Goal: Communication & Community: Connect with others

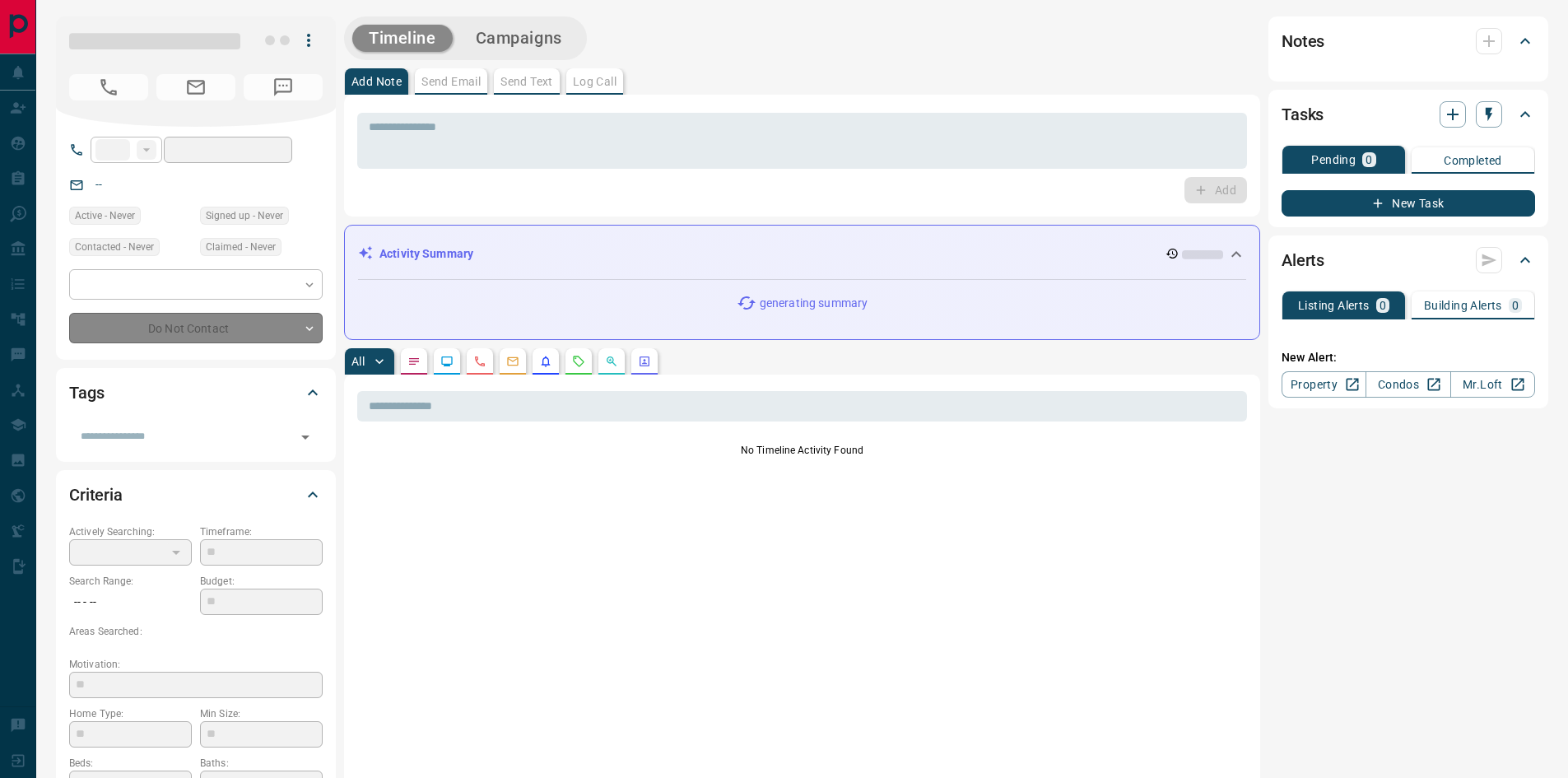
type input "**"
type input "**********"
type input "**"
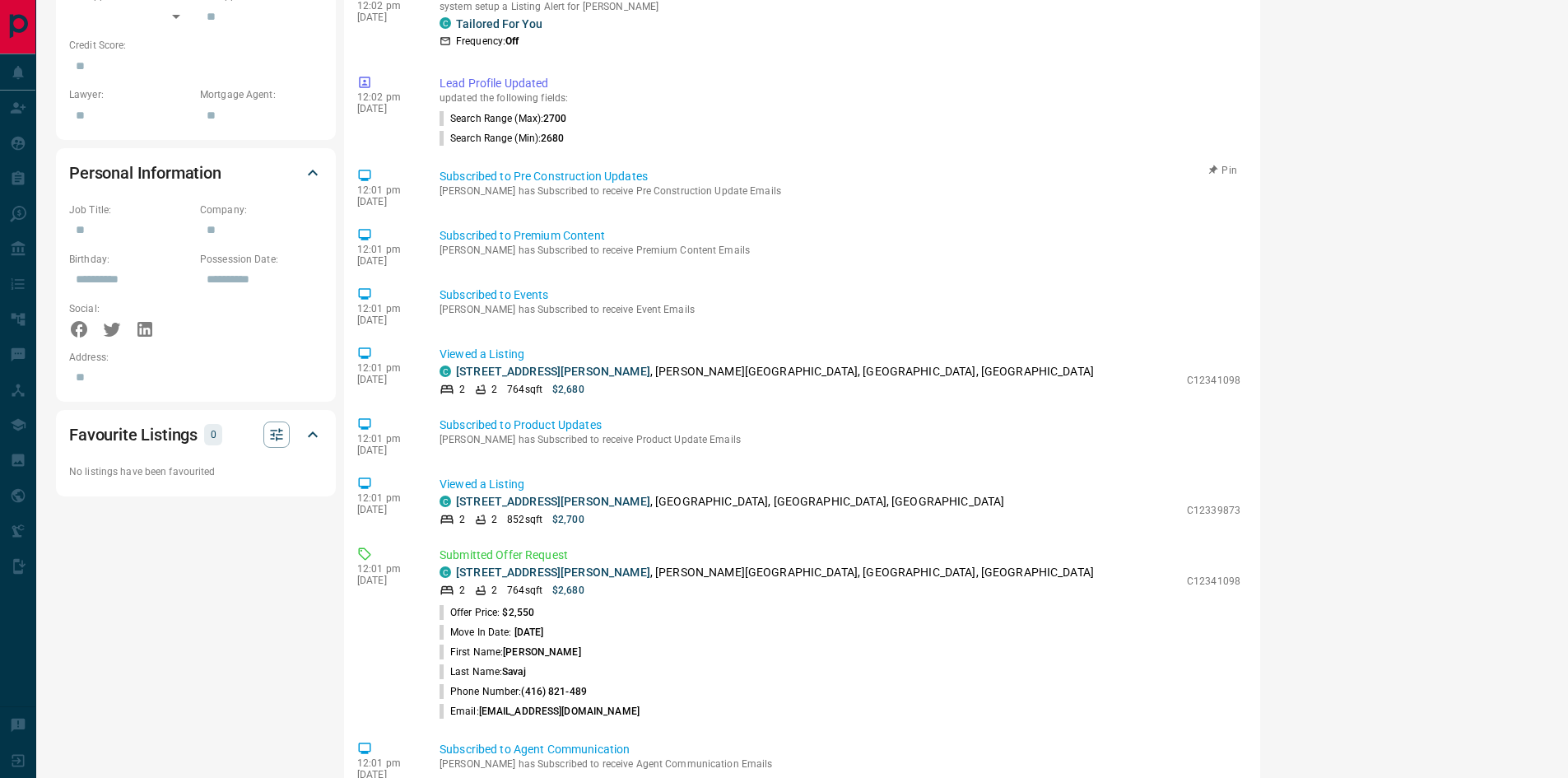
scroll to position [909, 0]
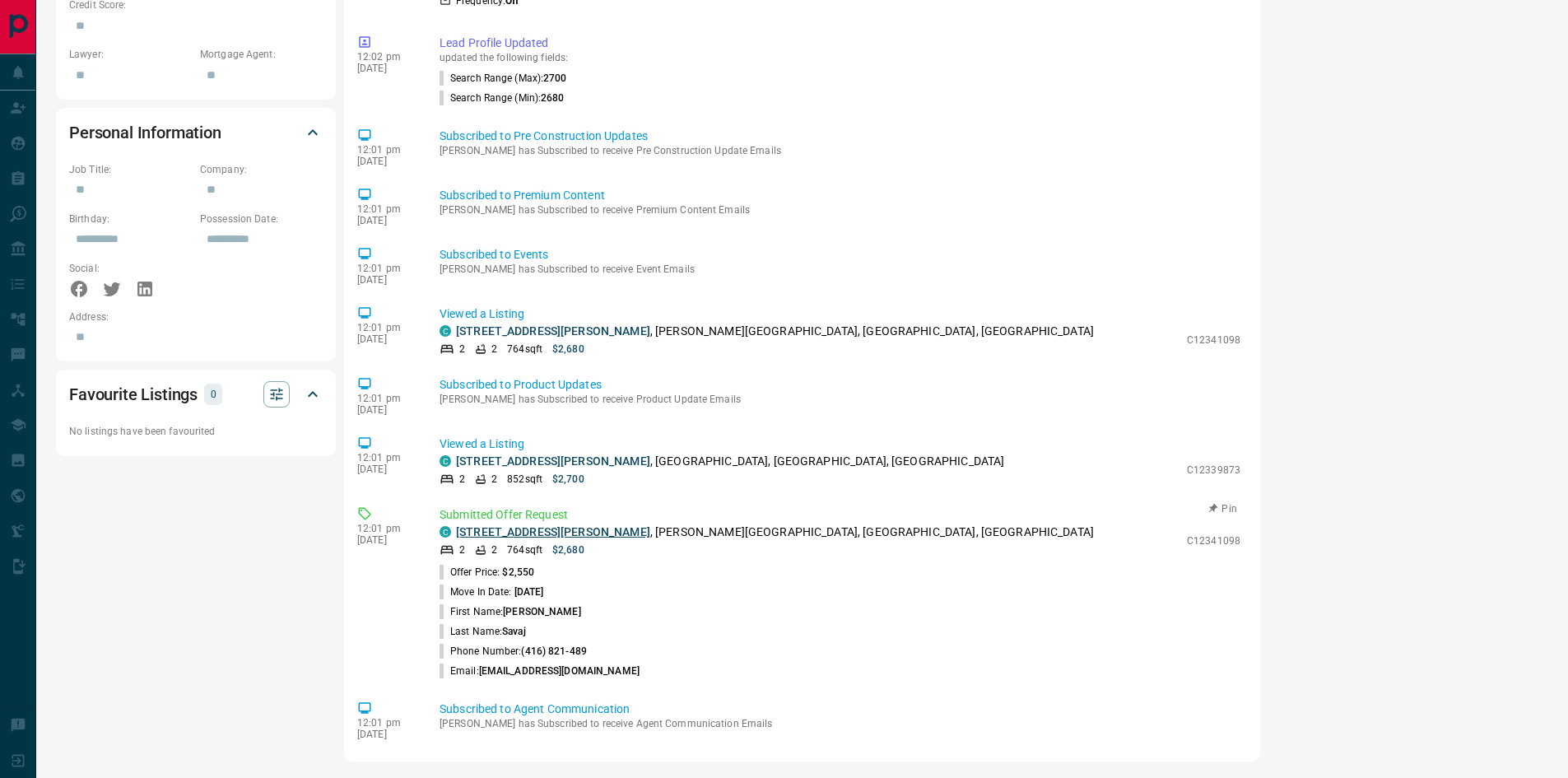
click at [553, 529] on link "[STREET_ADDRESS][PERSON_NAME]" at bounding box center [553, 532] width 194 height 14
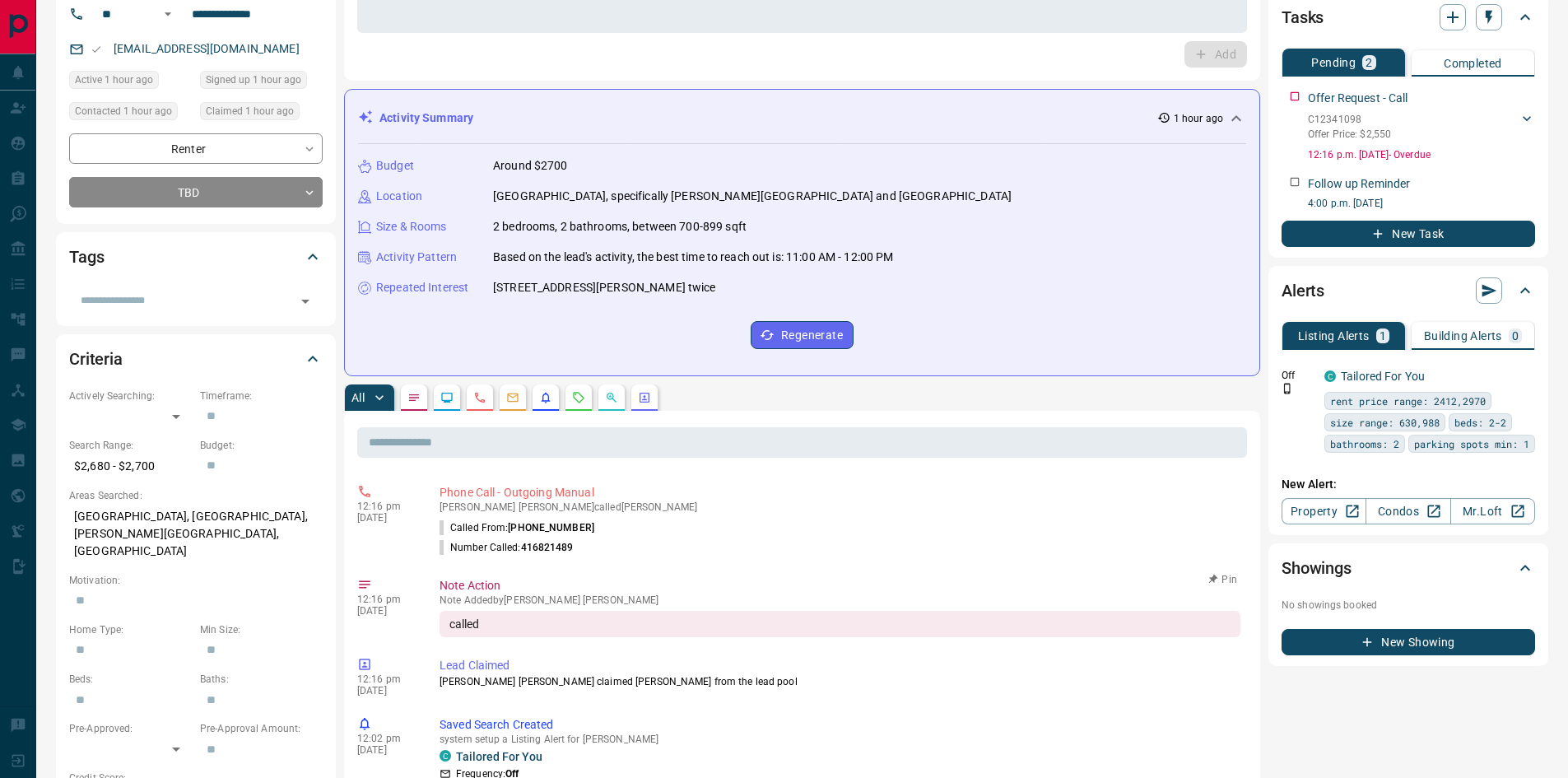
scroll to position [0, 0]
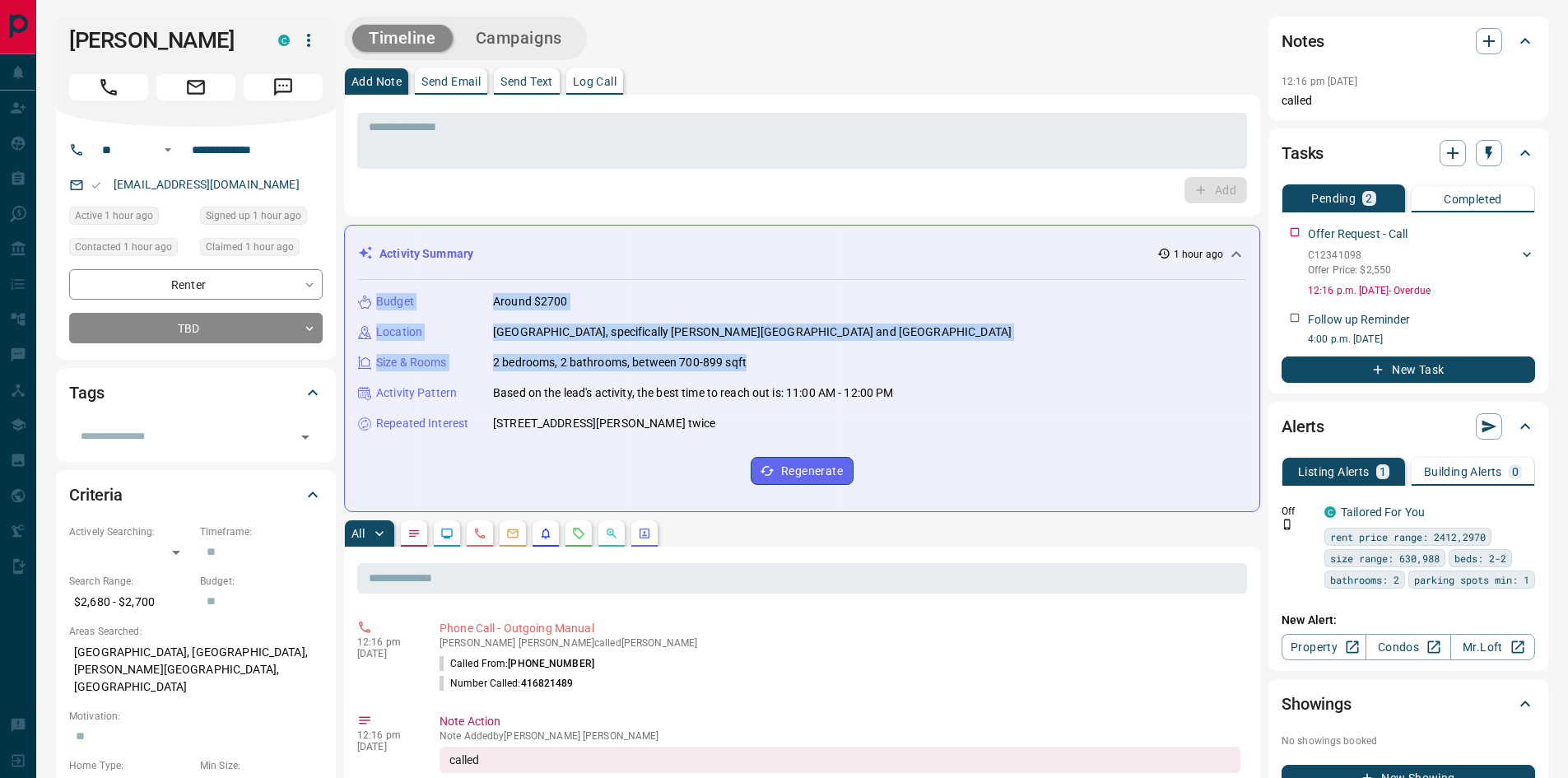
drag, startPoint x: 378, startPoint y: 301, endPoint x: 730, endPoint y: 365, distance: 357.8
click at [770, 359] on div "Budget Around $2700 Location [GEOGRAPHIC_DATA], specifically [PERSON_NAME][GEOG…" at bounding box center [802, 389] width 888 height 218
copy div "Budget Around $2700 Location [GEOGRAPHIC_DATA], specifically [PERSON_NAME][GEOG…"
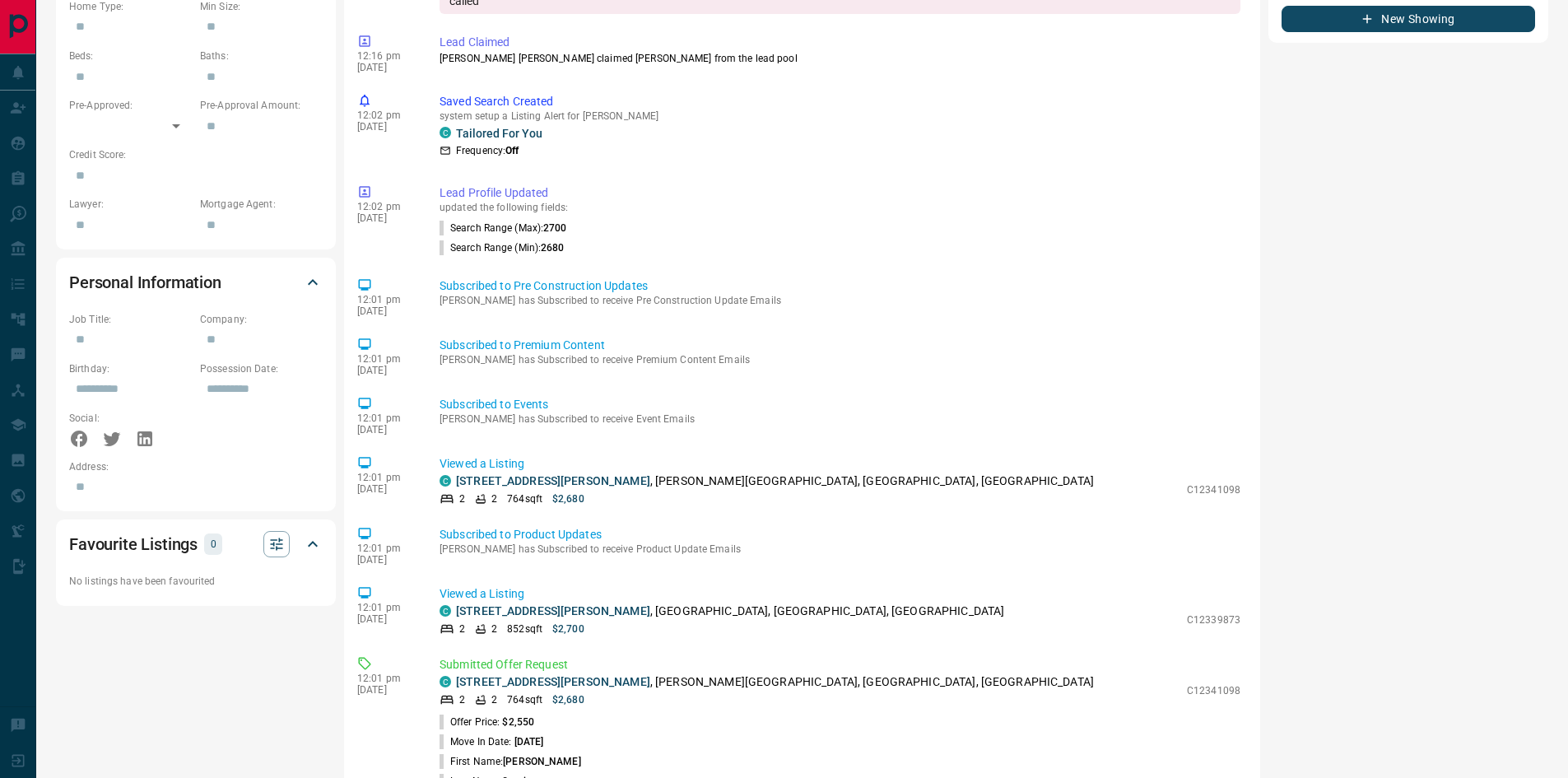
scroll to position [744, 0]
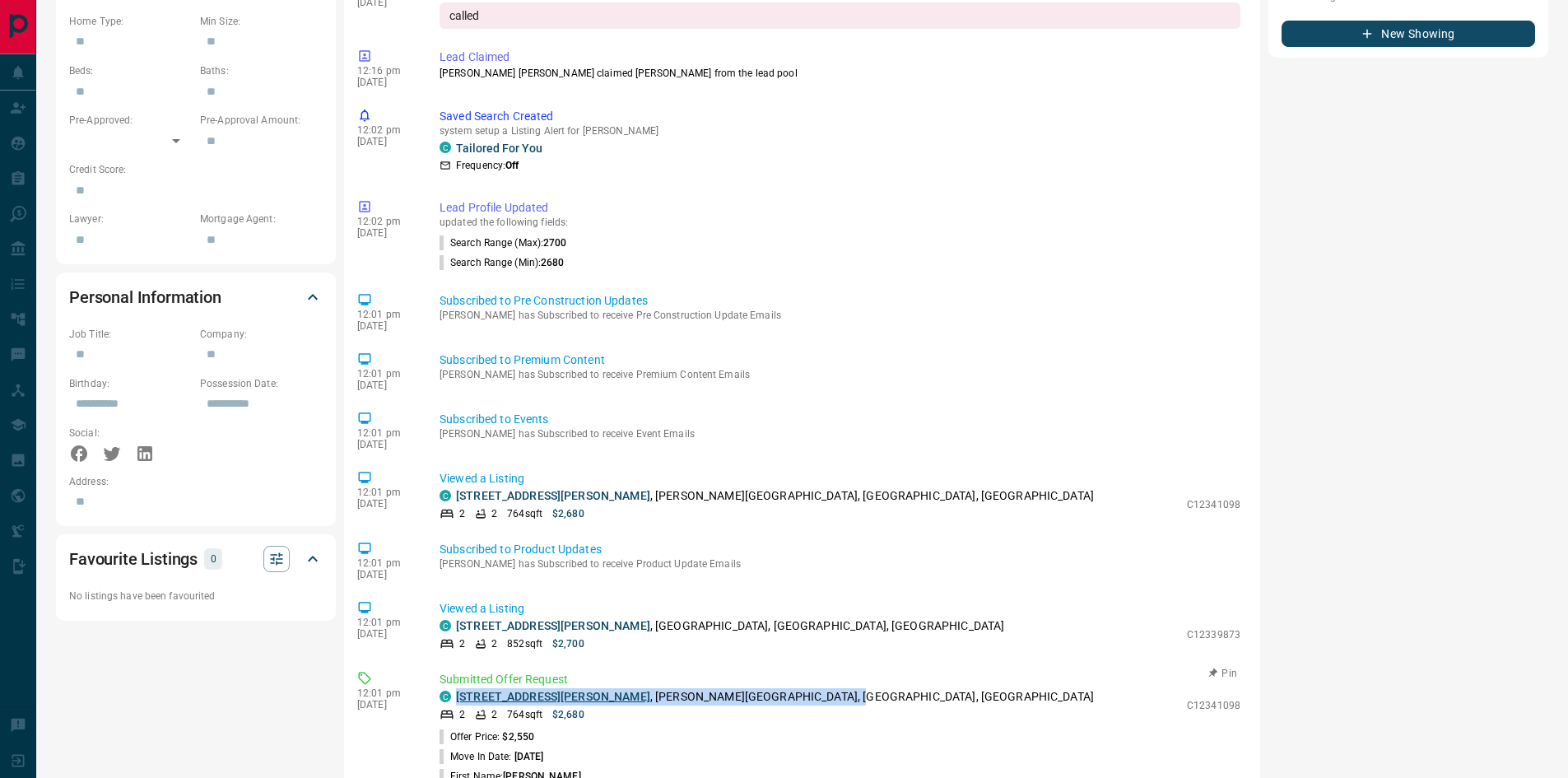
drag, startPoint x: 764, startPoint y: 698, endPoint x: 456, endPoint y: 695, distance: 308.0
click at [456, 695] on div "C [STREET_ADDRESS][PERSON_NAME][PERSON_NAME]" at bounding box center [809, 696] width 739 height 17
copy p "[STREET_ADDRESS][PERSON_NAME][PERSON_NAME]"
click at [922, 78] on p "[PERSON_NAME] [PERSON_NAME] claimed [PERSON_NAME] from the lead pool" at bounding box center [840, 73] width 801 height 15
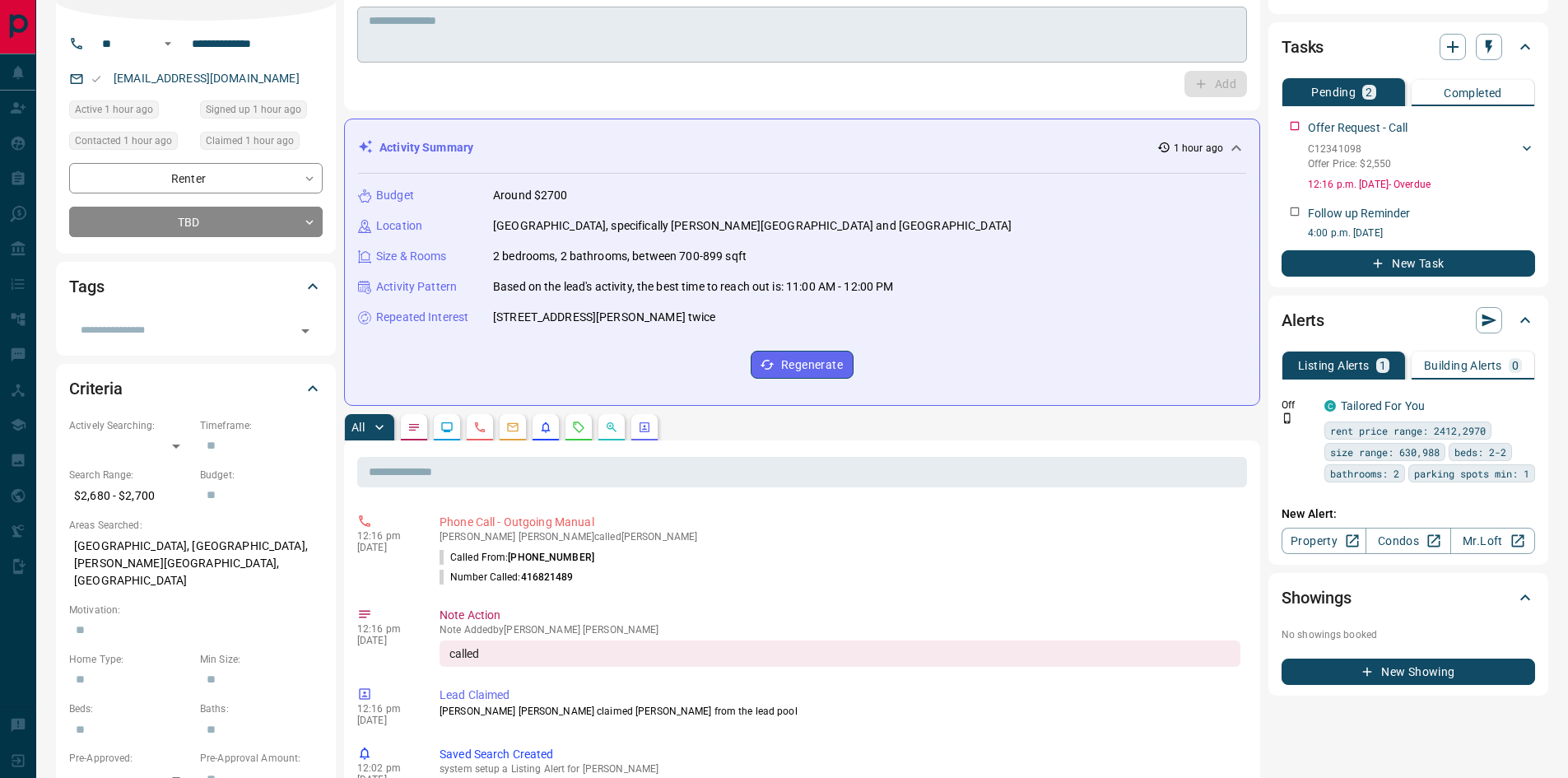
scroll to position [0, 0]
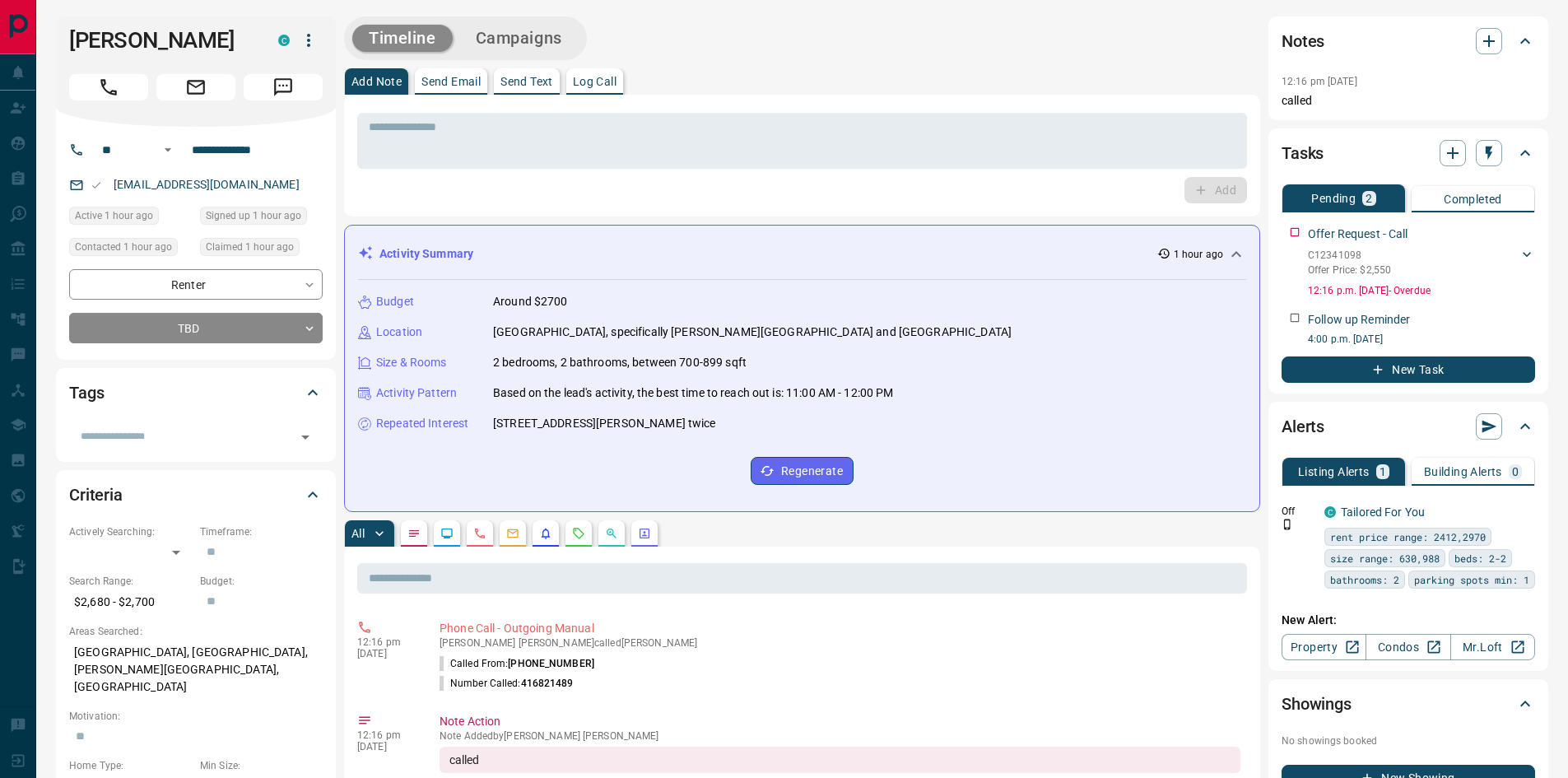
click at [526, 84] on p "Send Text" at bounding box center [527, 82] width 52 height 12
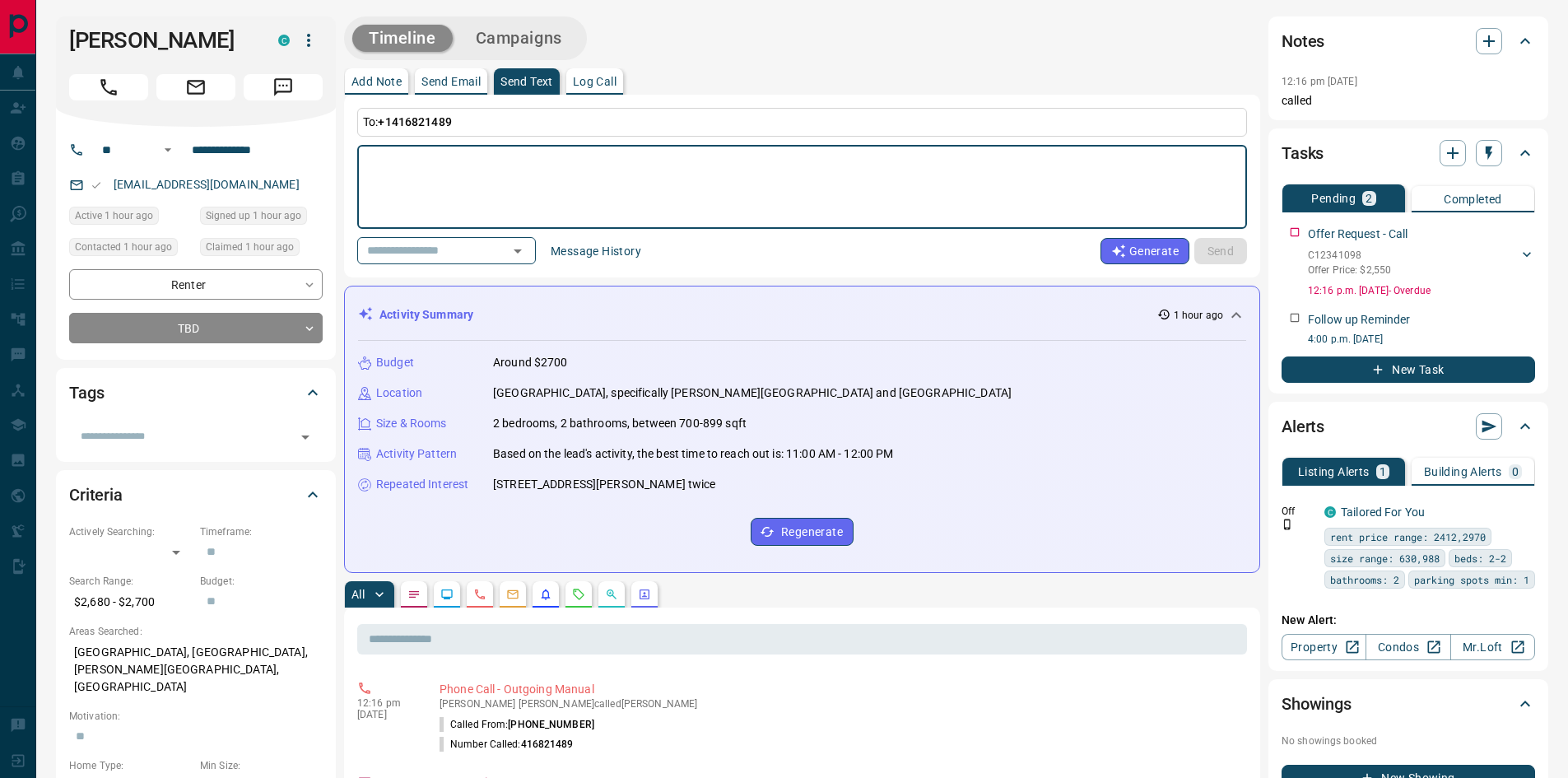
click at [414, 165] on textarea at bounding box center [802, 186] width 867 height 70
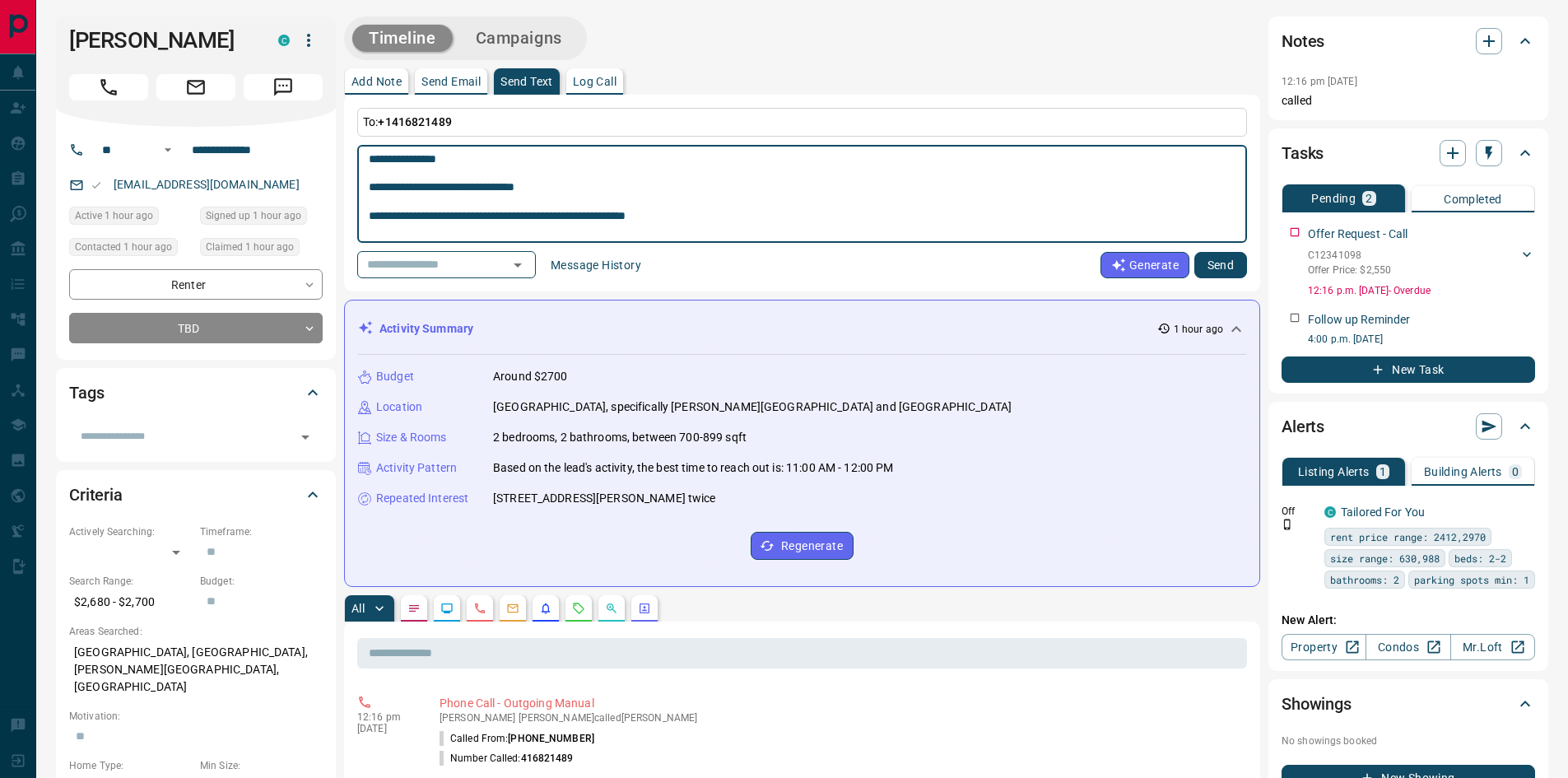
drag, startPoint x: 371, startPoint y: 163, endPoint x: 383, endPoint y: 160, distance: 12.4
click at [383, 160] on textarea at bounding box center [802, 193] width 867 height 84
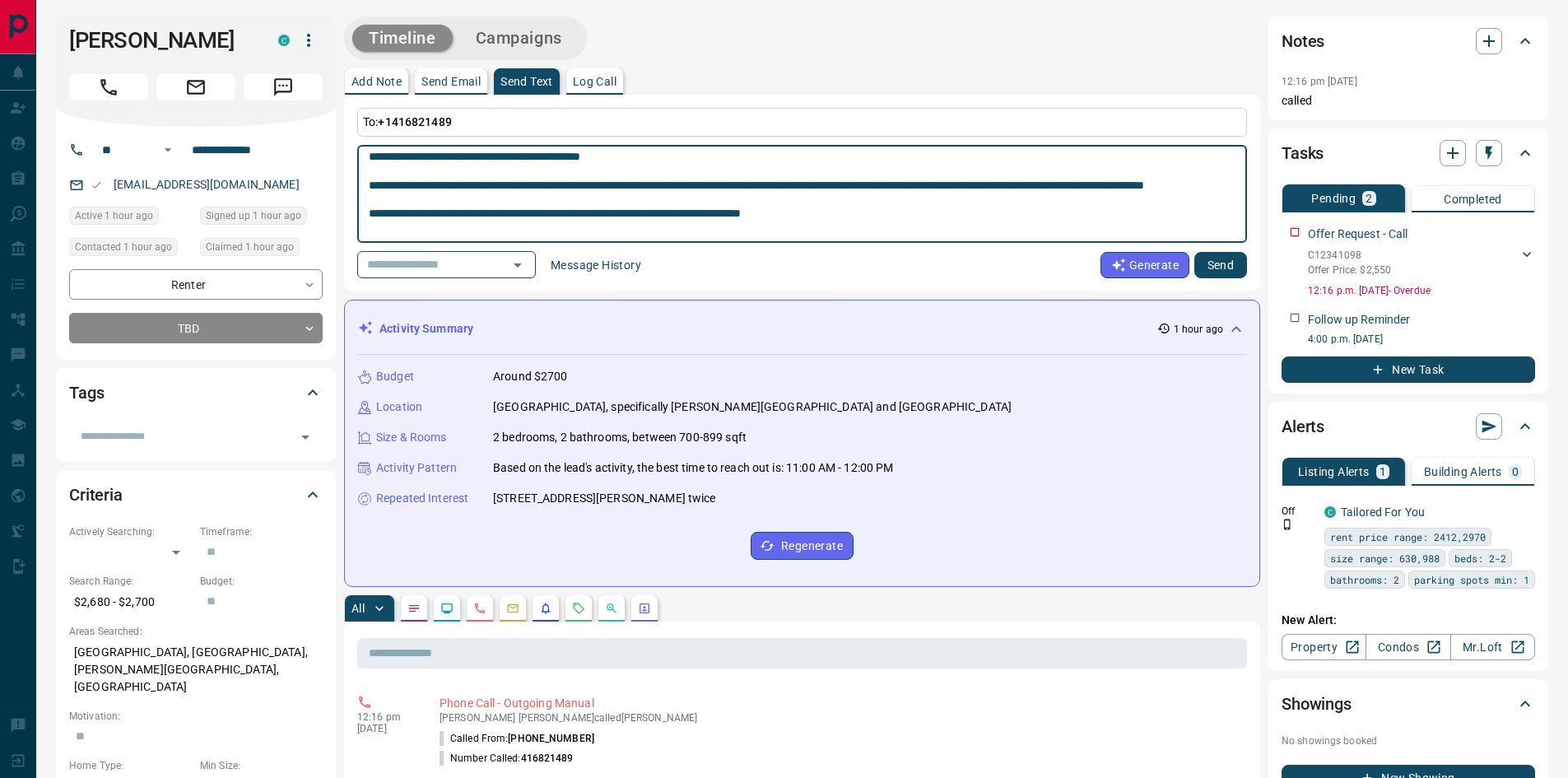
scroll to position [165, 0]
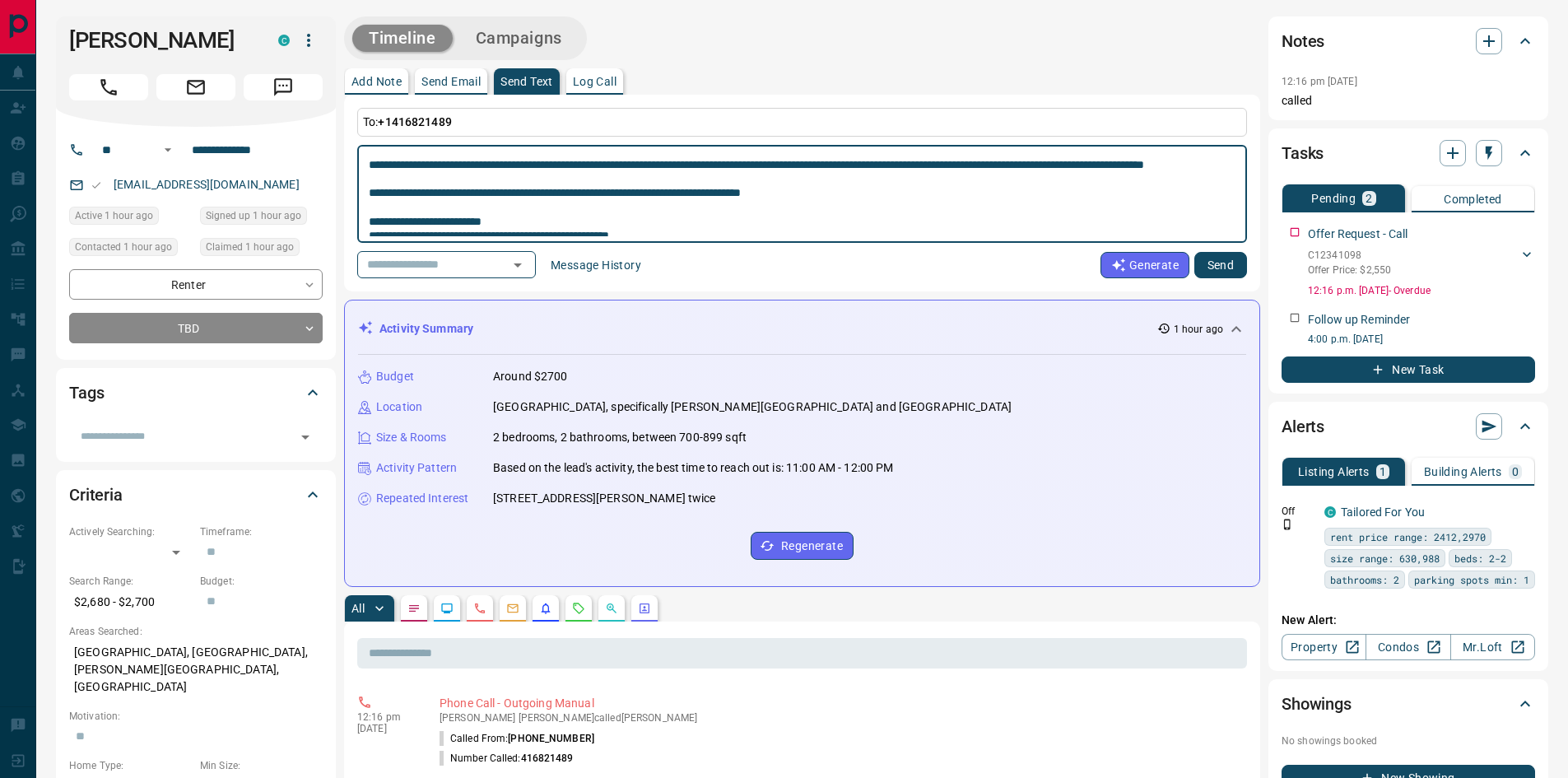
click at [368, 161] on div "* ​" at bounding box center [802, 194] width 889 height 98
click at [374, 165] on textarea at bounding box center [802, 193] width 867 height 84
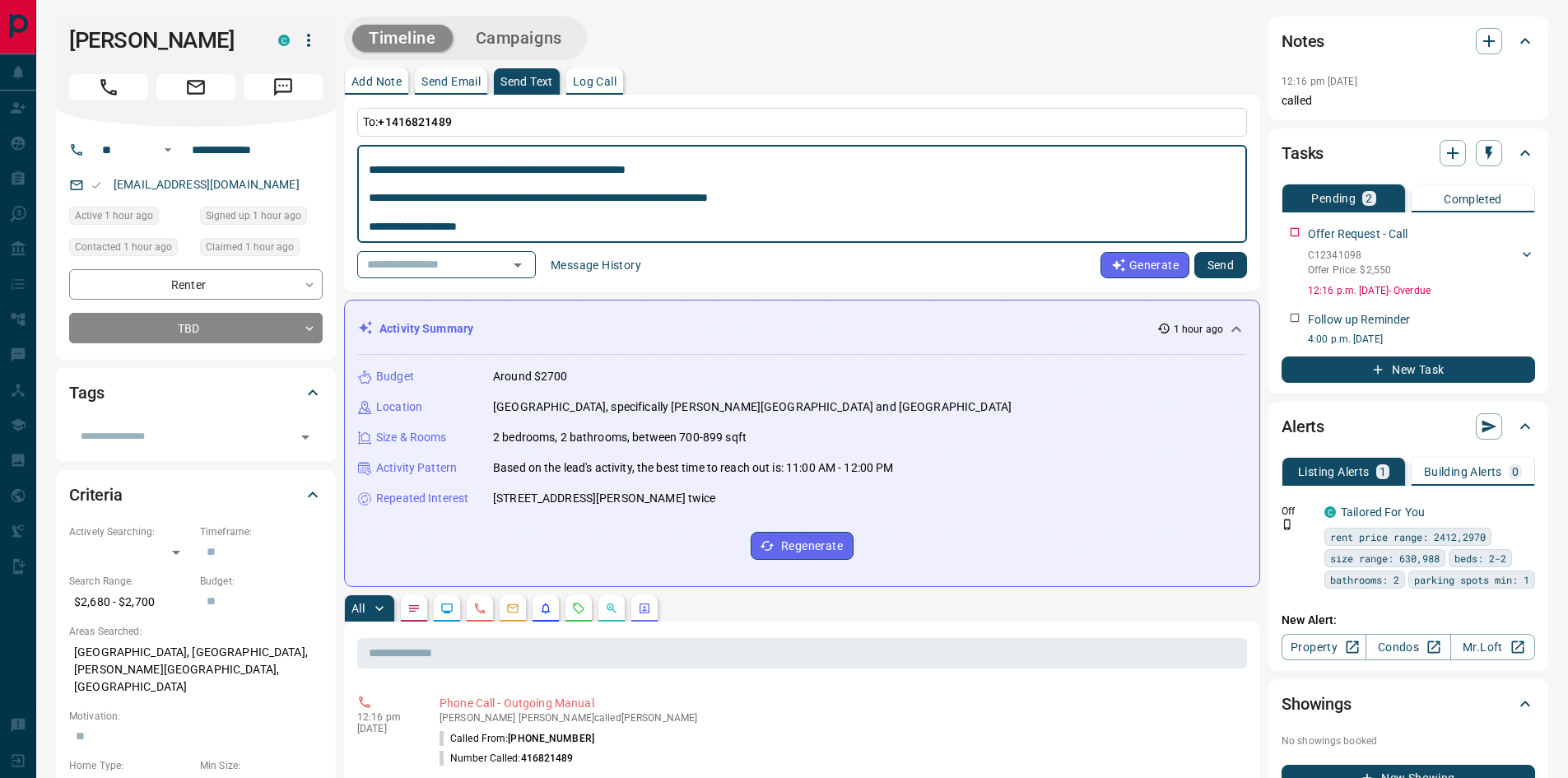
click at [376, 164] on textarea at bounding box center [802, 193] width 867 height 84
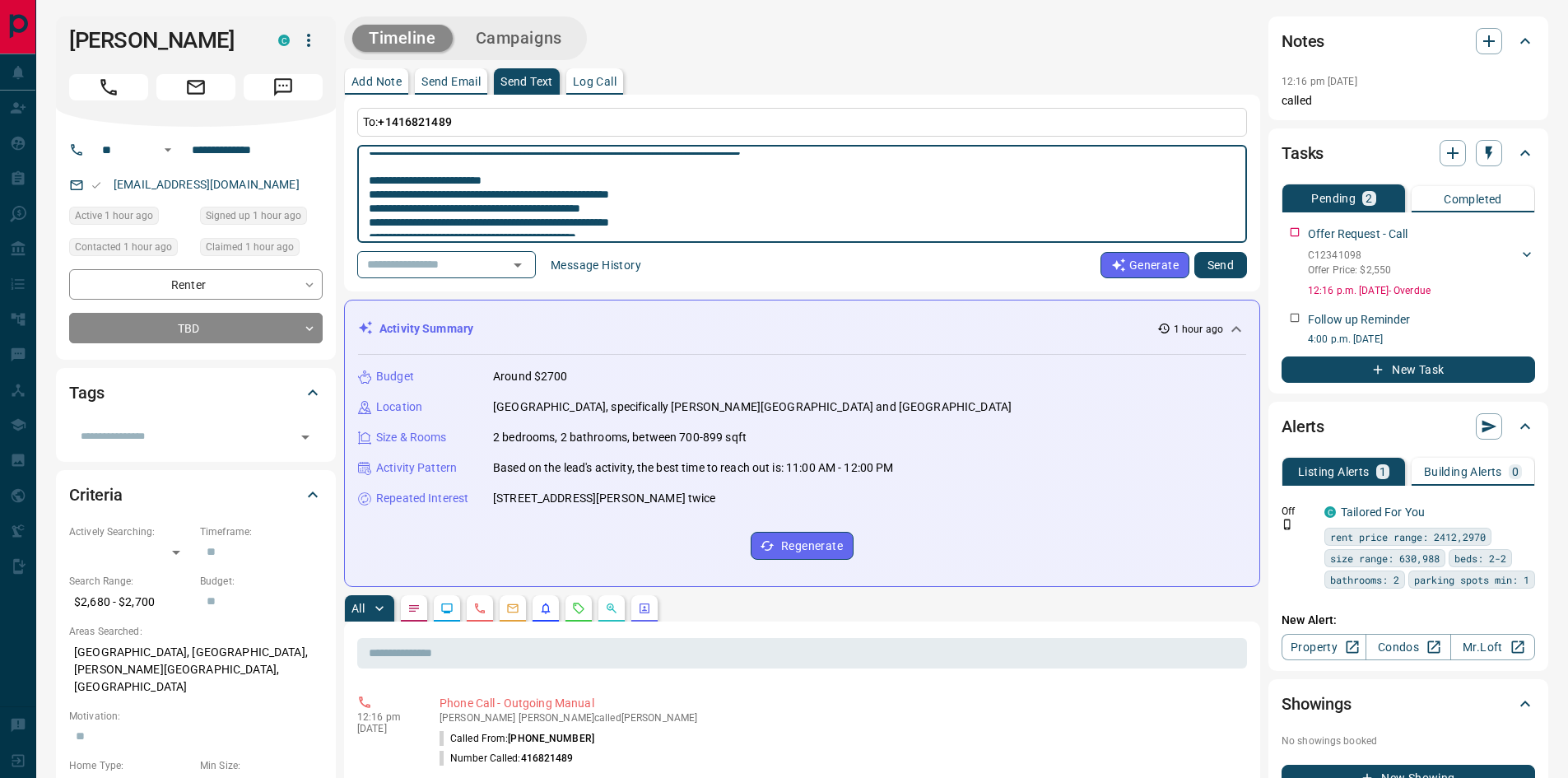
scroll to position [123, 0]
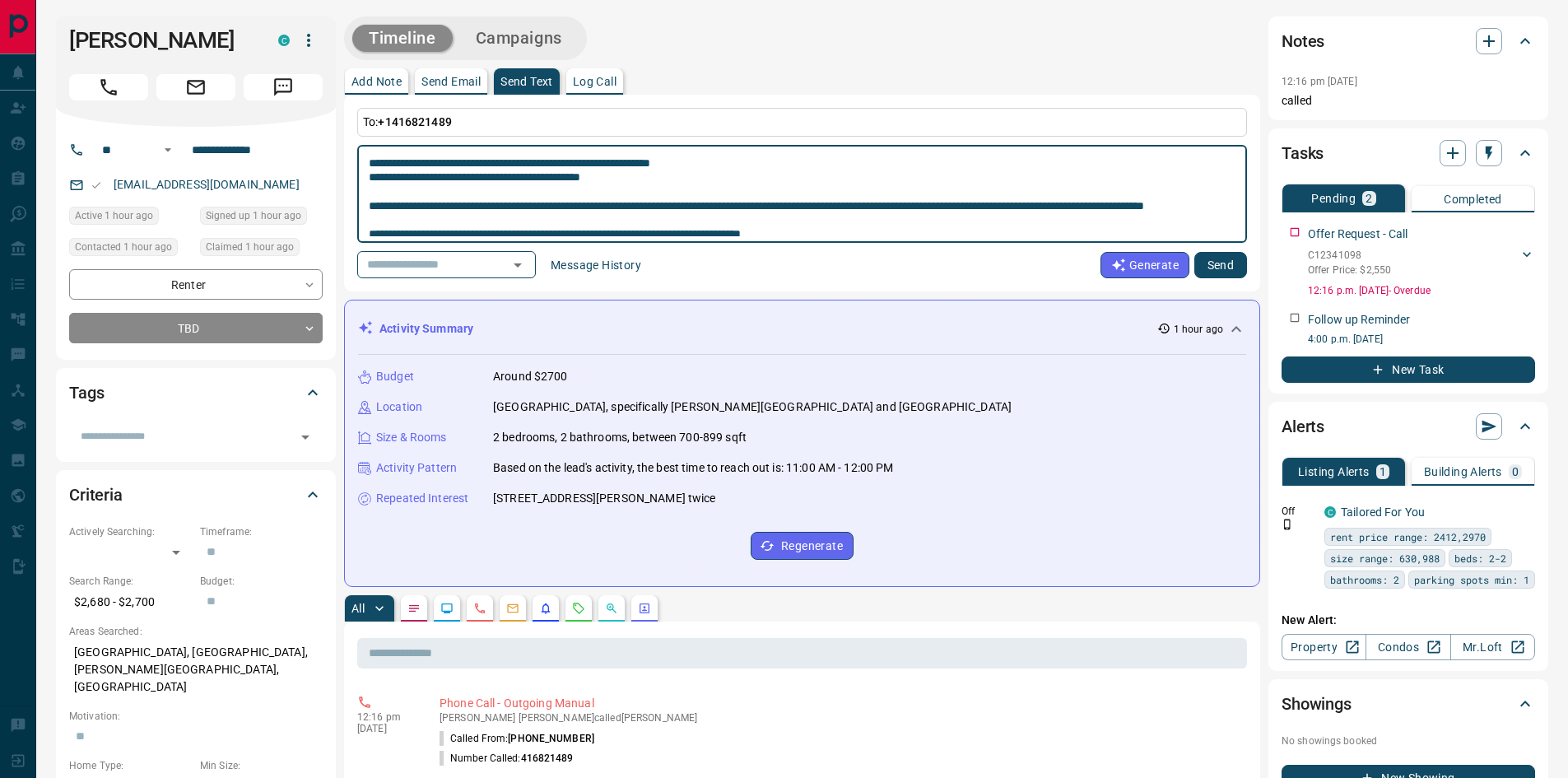
click at [414, 208] on textarea at bounding box center [802, 193] width 867 height 84
drag, startPoint x: 483, startPoint y: 219, endPoint x: 371, endPoint y: 202, distance: 113.3
click at [371, 202] on textarea at bounding box center [802, 193] width 867 height 84
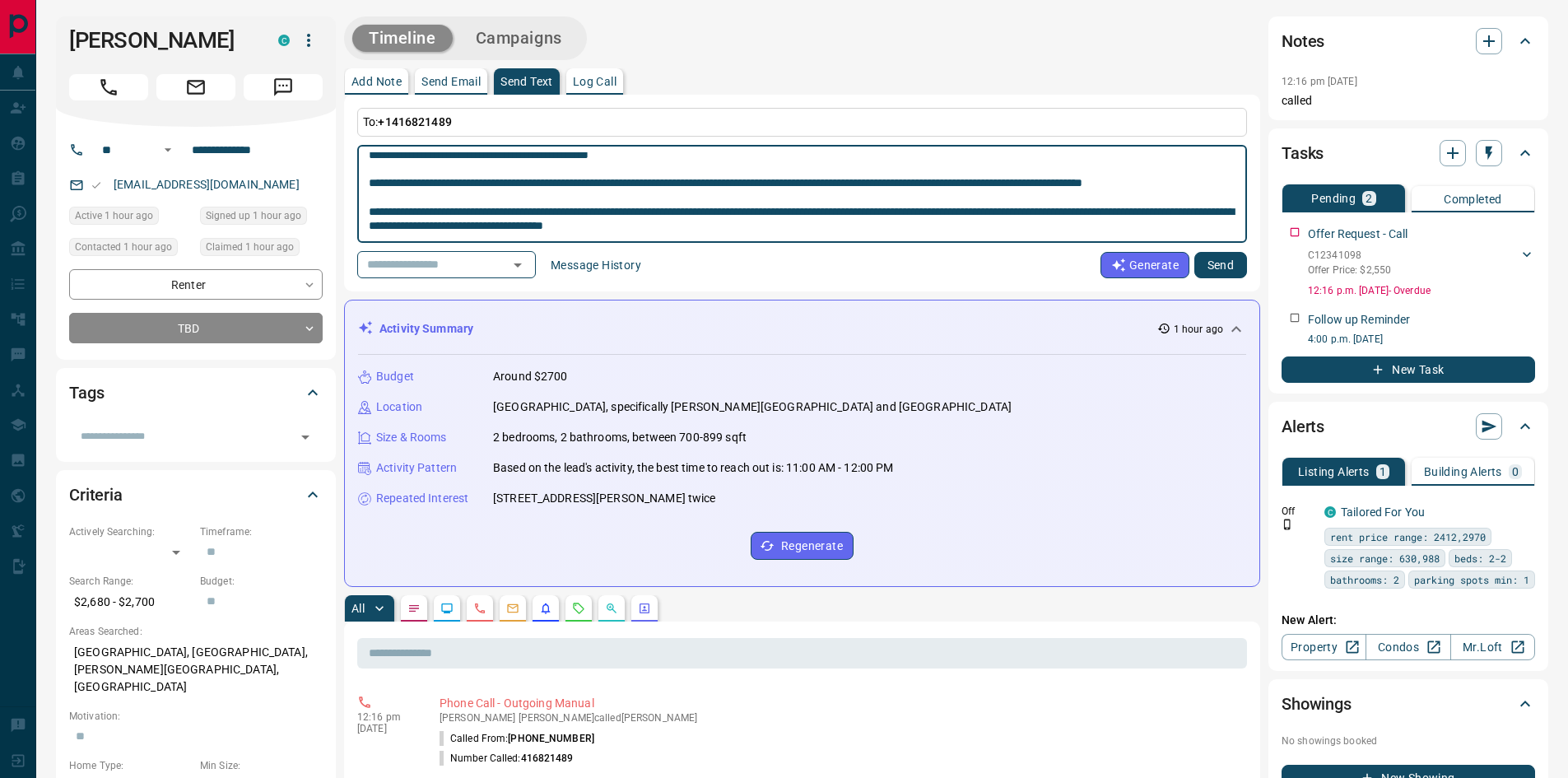
scroll to position [370, 0]
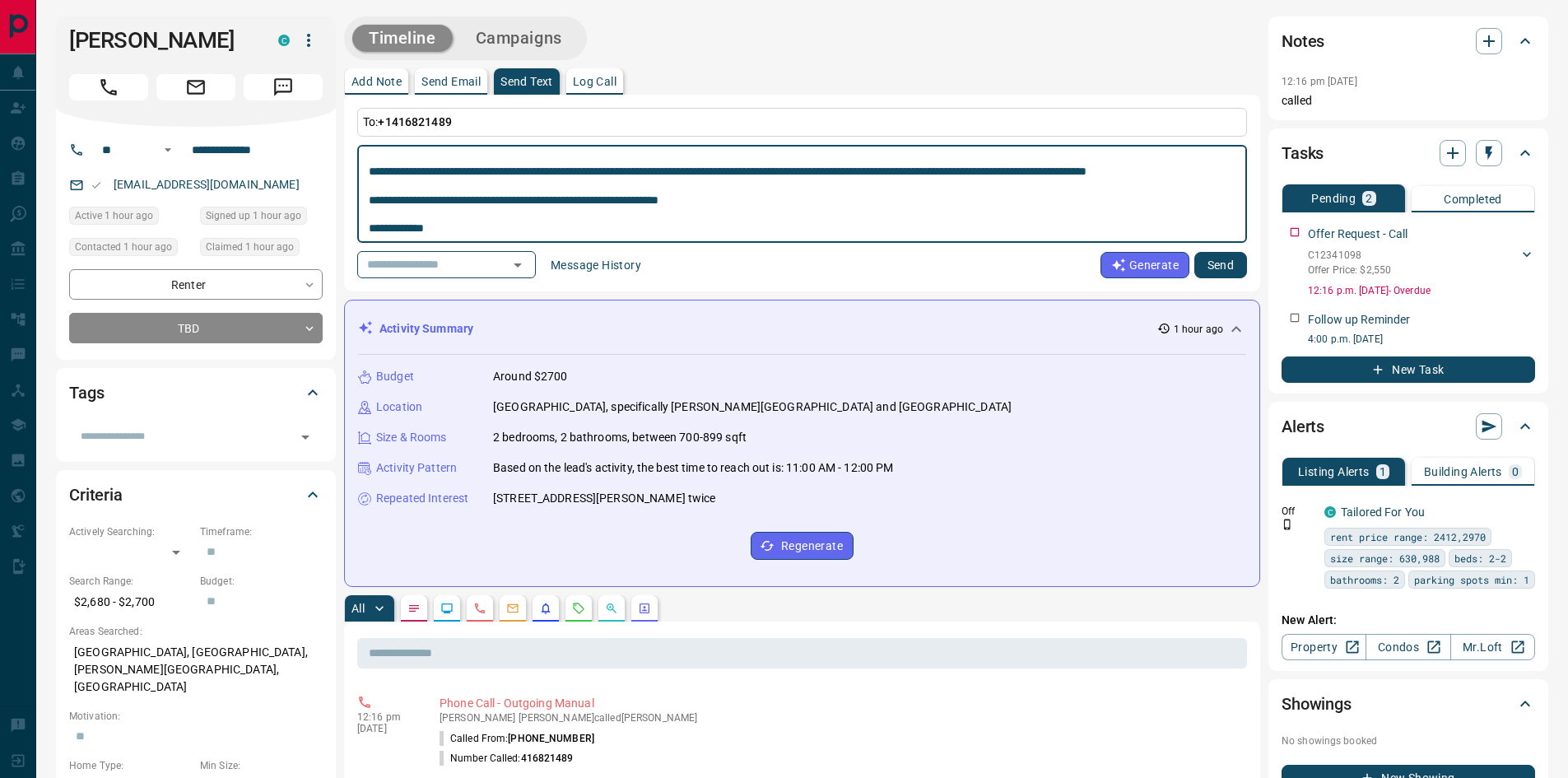
click at [1224, 267] on button "Send" at bounding box center [1220, 264] width 52 height 26
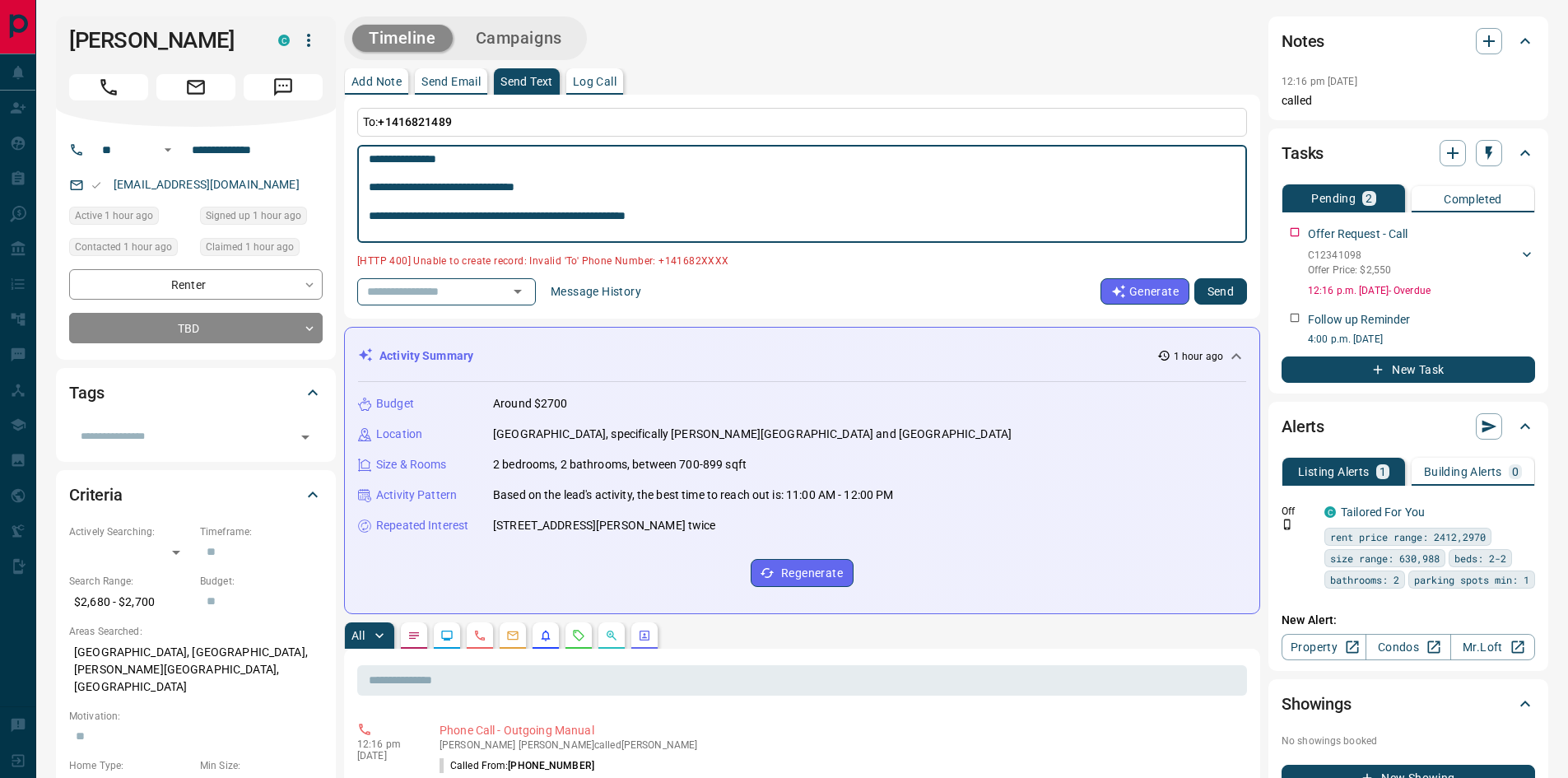
scroll to position [441, 0]
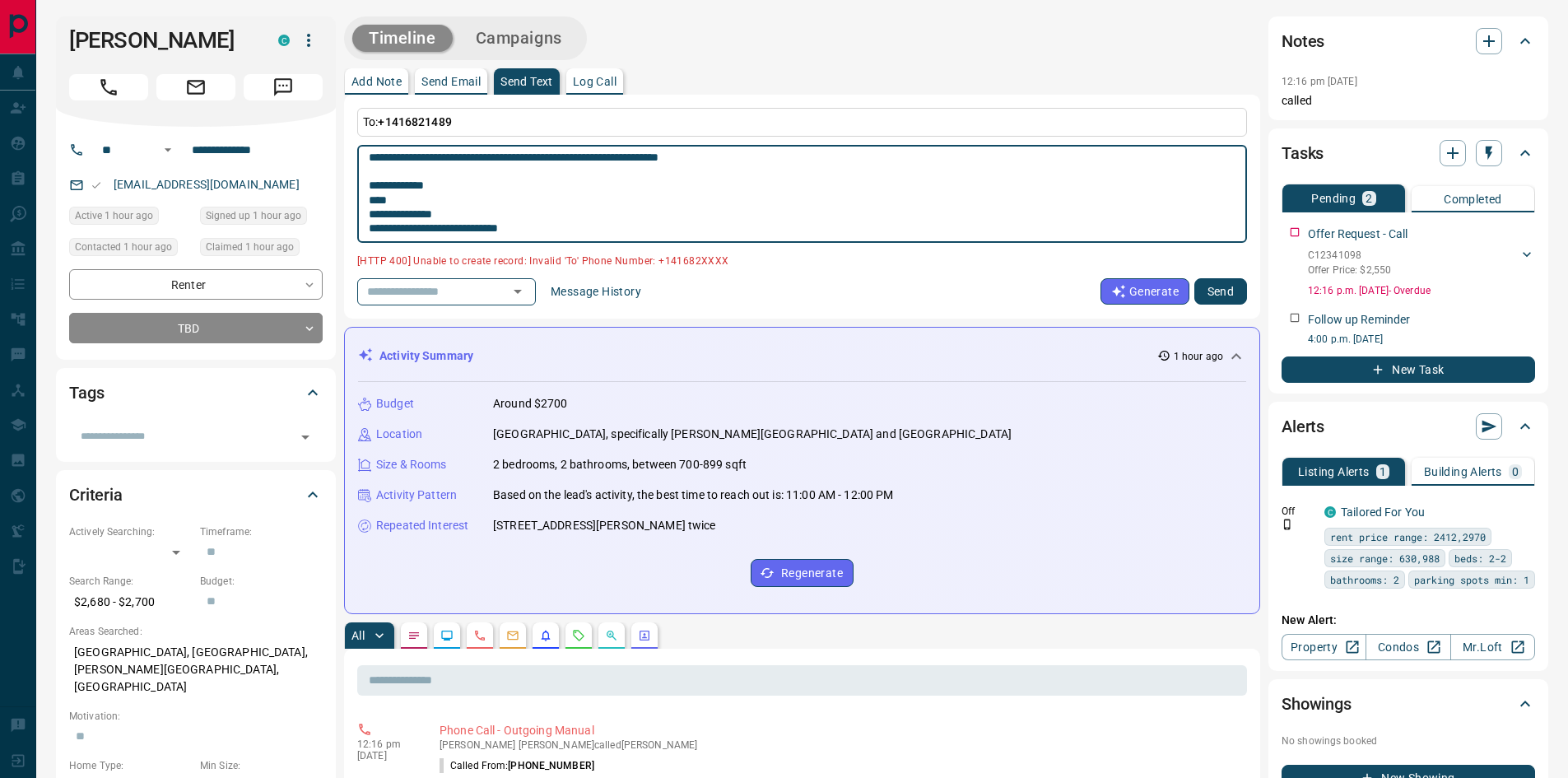
drag, startPoint x: 370, startPoint y: 159, endPoint x: 596, endPoint y: 184, distance: 227.4
click at [596, 184] on textarea at bounding box center [802, 193] width 867 height 84
type textarea "**********"
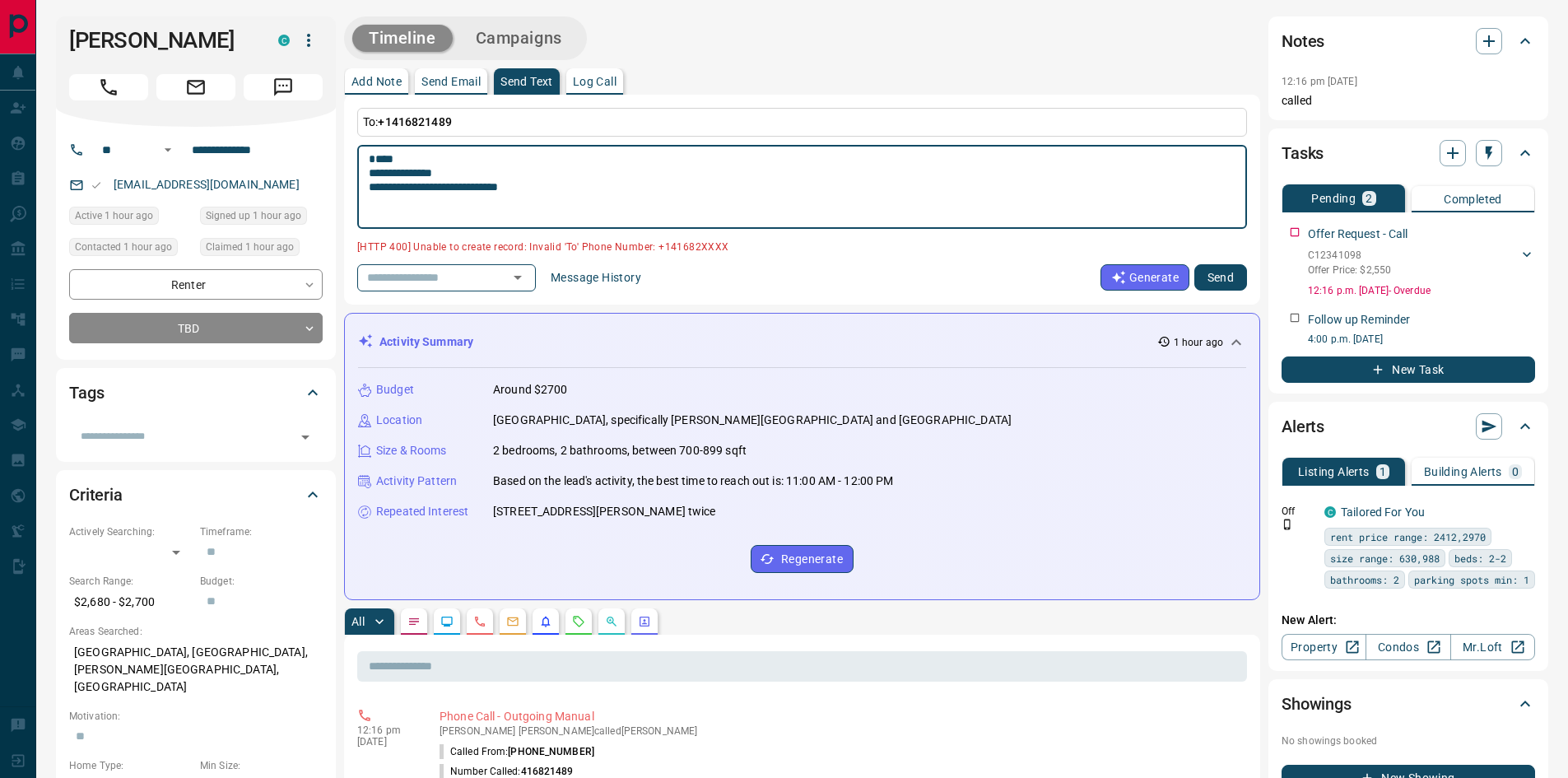
drag, startPoint x: 370, startPoint y: 170, endPoint x: 589, endPoint y: 210, distance: 222.6
click at [589, 210] on textarea "**********" at bounding box center [802, 186] width 867 height 70
click at [373, 80] on p "Add Note" at bounding box center [377, 82] width 51 height 12
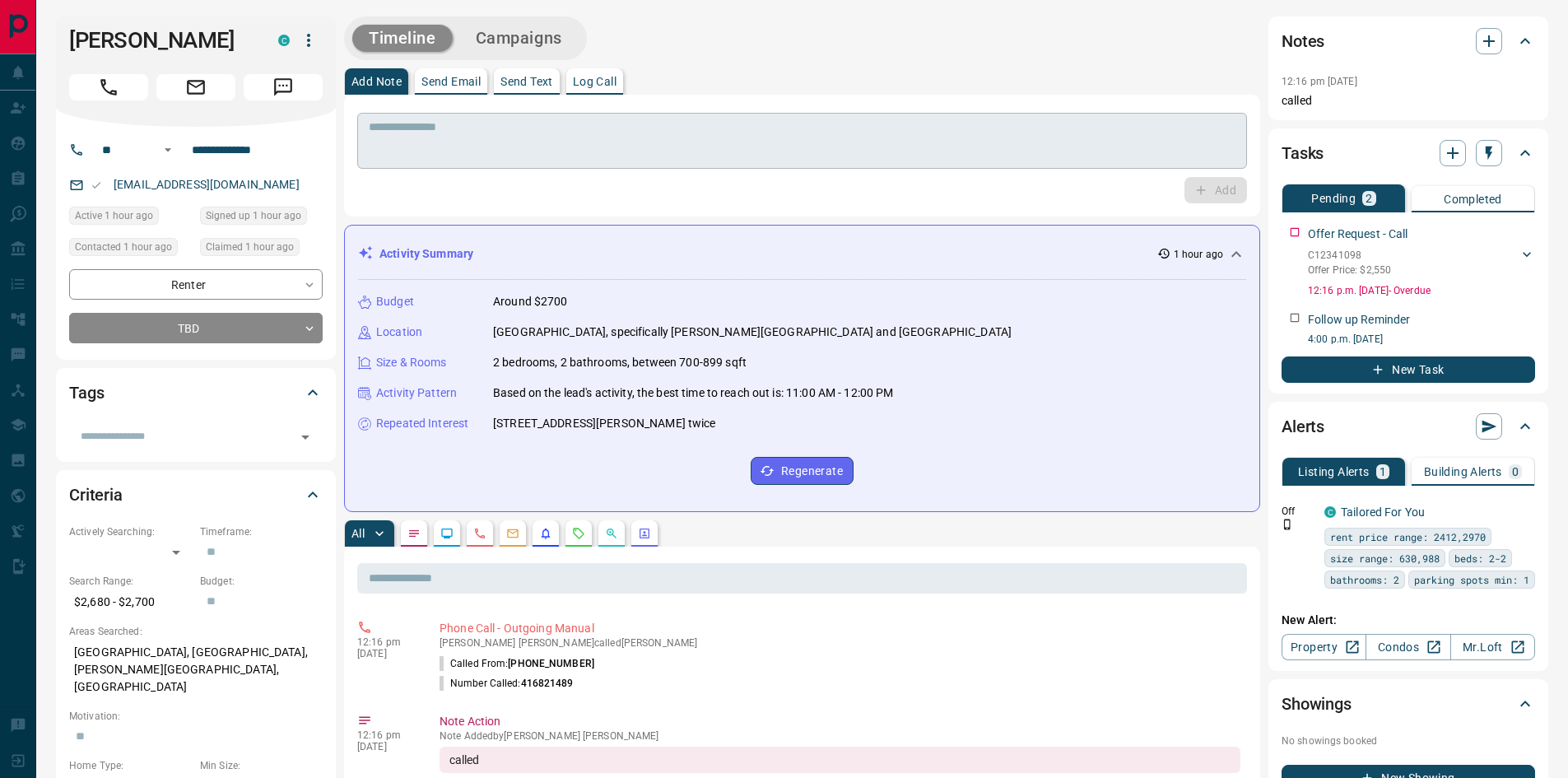
click at [345, 68] on button "Add Note" at bounding box center [376, 81] width 63 height 26
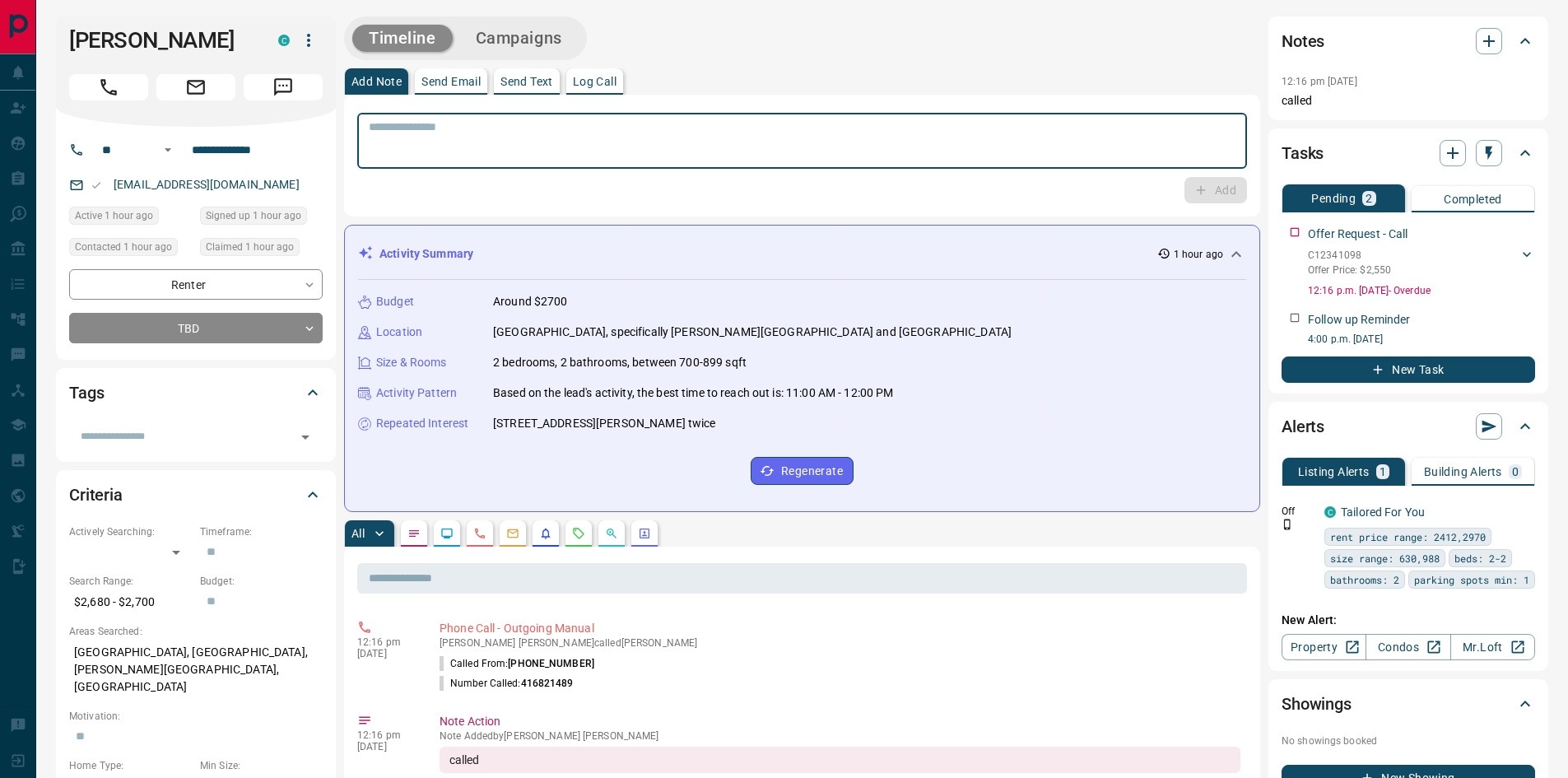
click at [441, 139] on textarea at bounding box center [802, 141] width 867 height 42
type textarea "**********"
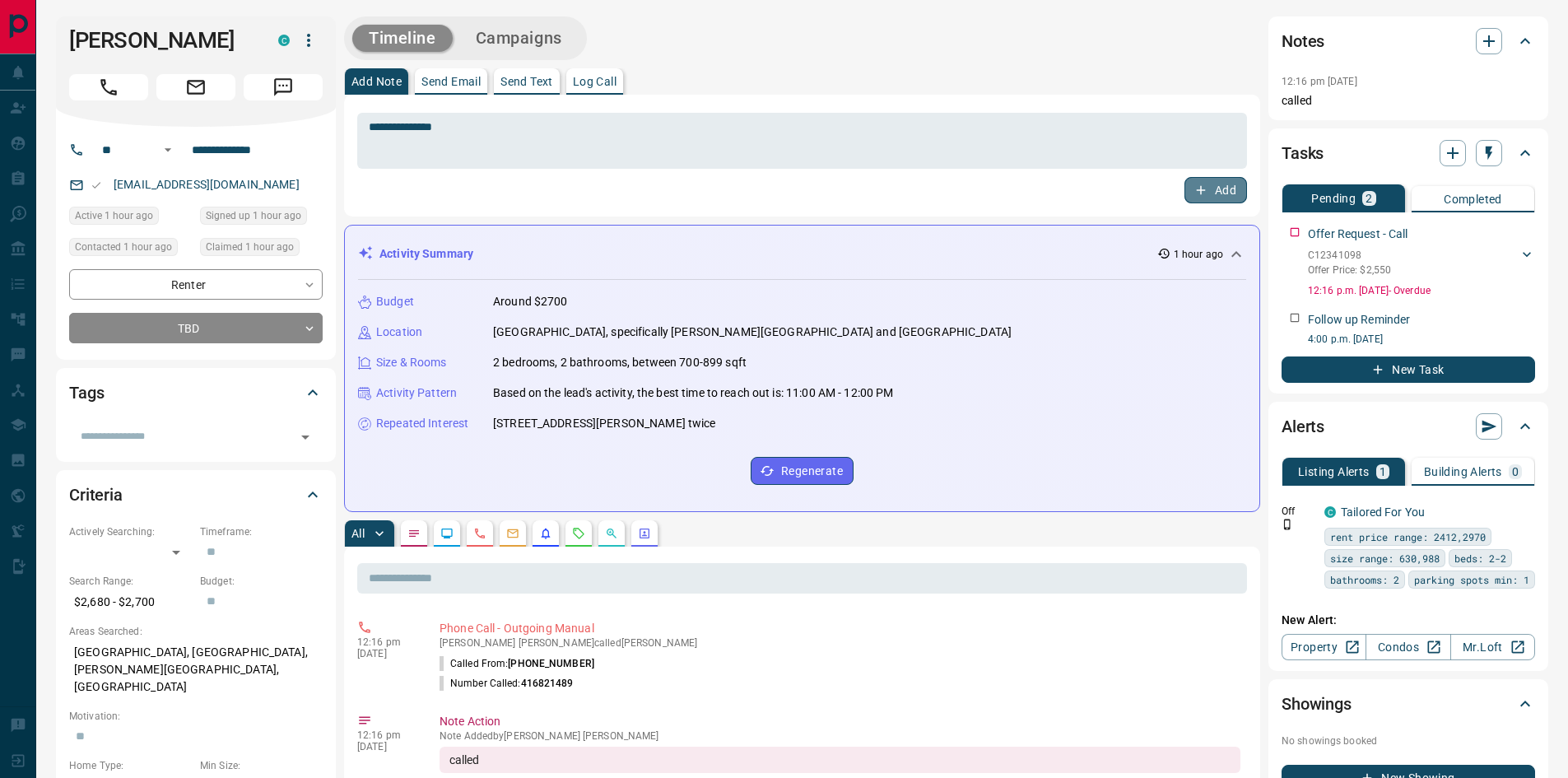
click at [1201, 186] on icon "button" at bounding box center [1201, 190] width 9 height 9
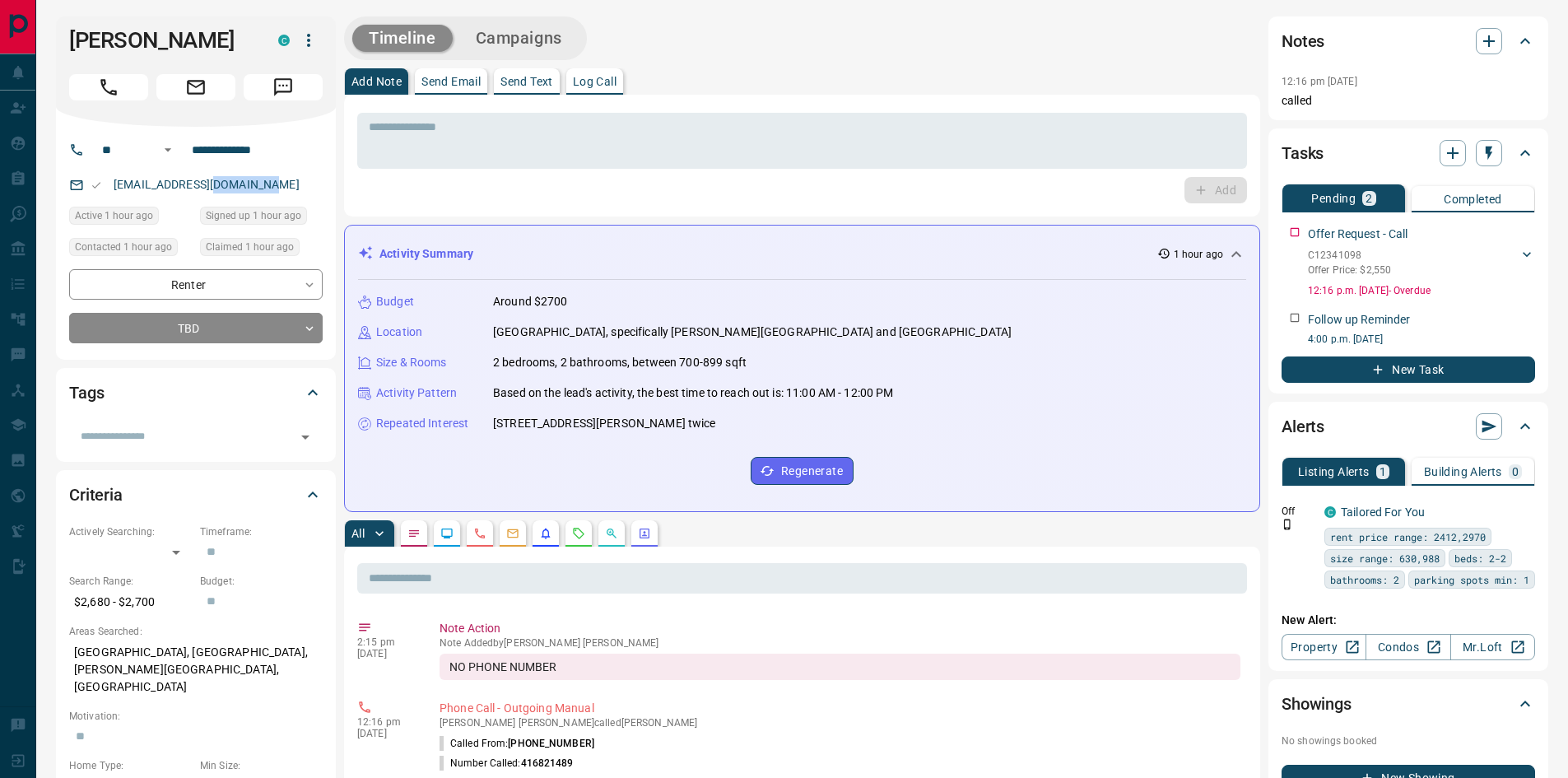
drag, startPoint x: 265, startPoint y: 188, endPoint x: 236, endPoint y: 242, distance: 61.3
click at [224, 229] on div "**********" at bounding box center [196, 243] width 280 height 233
click at [310, 192] on div "[EMAIL_ADDRESS][DOMAIN_NAME]" at bounding box center [196, 185] width 253 height 27
drag, startPoint x: 295, startPoint y: 181, endPoint x: 115, endPoint y: 190, distance: 180.2
click at [90, 192] on div "[EMAIL_ADDRESS][DOMAIN_NAME]" at bounding box center [196, 185] width 253 height 27
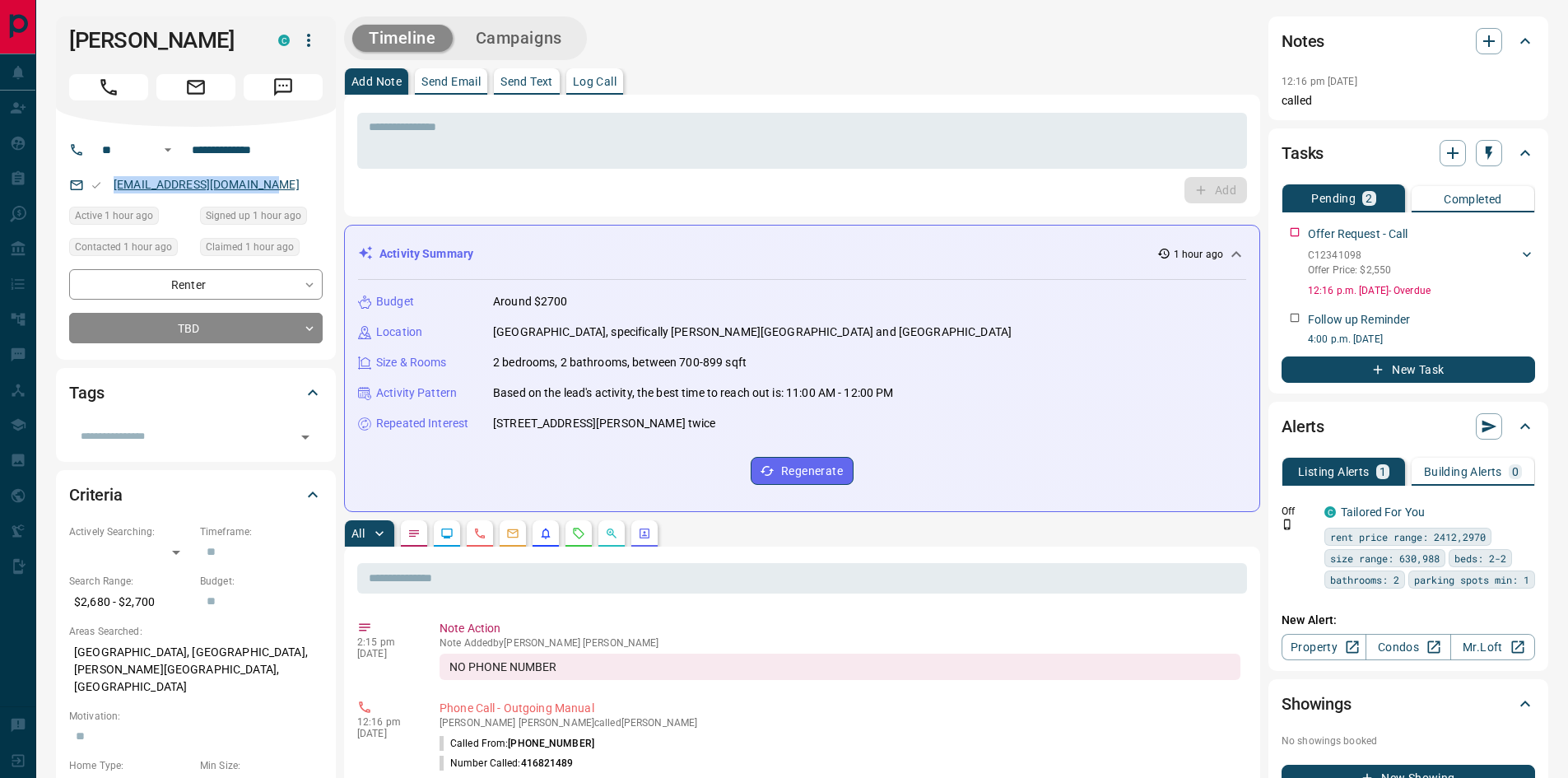
copy link "[EMAIL_ADDRESS][DOMAIN_NAME]"
